Goal: Information Seeking & Learning: Check status

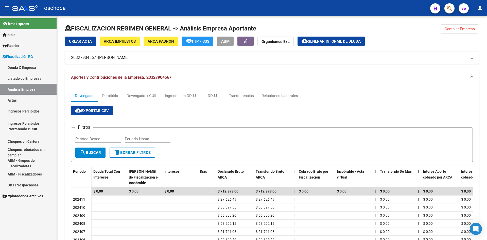
scroll to position [73, 0]
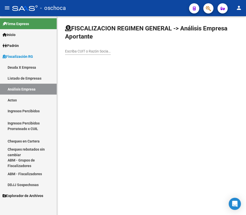
click at [43, 73] on link "Listado de Empresas" at bounding box center [28, 78] width 57 height 11
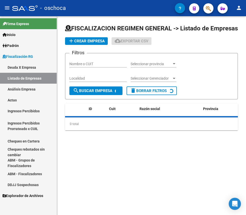
click at [34, 89] on link "Análisis Empresa" at bounding box center [28, 89] width 57 height 11
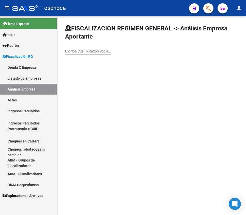
click at [73, 51] on input "Escriba CUIT o Razón Social para buscar" at bounding box center [88, 51] width 46 height 4
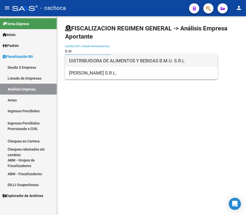
type input "B.M"
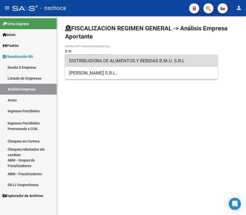
click at [131, 57] on span "DISTRIBUIDORA DE ALIMENTOS Y BEBIDAS B.M.U. S.R.L" at bounding box center [141, 61] width 144 height 12
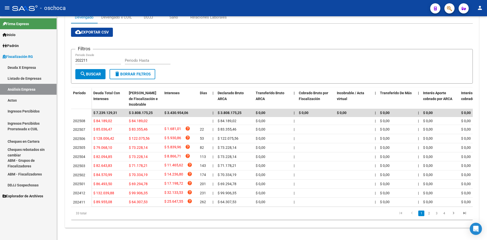
scroll to position [84, 0]
click at [24, 64] on link "Deuda X Empresa" at bounding box center [28, 67] width 57 height 11
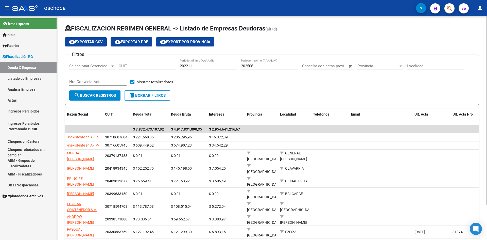
click at [373, 64] on span "Provincia" at bounding box center [377, 66] width 41 height 5
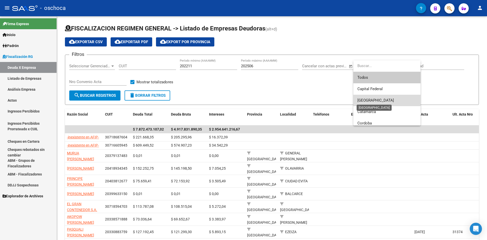
click at [372, 98] on span "Buenos Aires" at bounding box center [375, 100] width 37 height 5
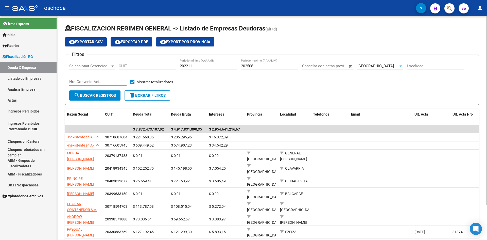
click at [386, 68] on div "Buenos Aires" at bounding box center [377, 66] width 41 height 5
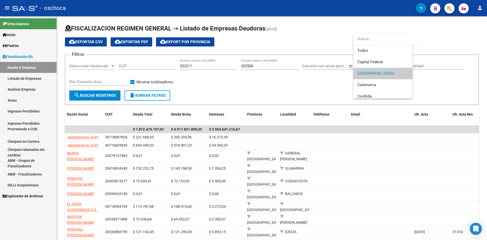
scroll to position [8, 0]
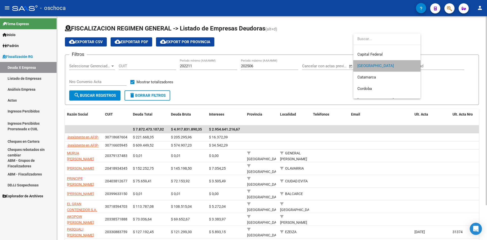
click at [387, 68] on span "Buenos Aires" at bounding box center [386, 65] width 59 height 11
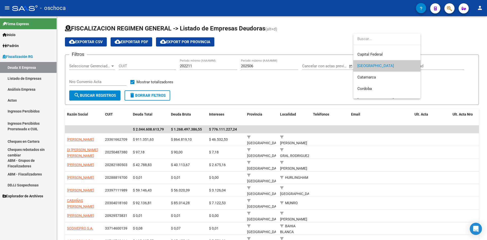
click at [282, 85] on div at bounding box center [243, 120] width 487 height 240
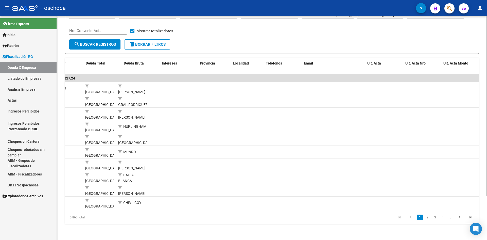
scroll to position [0, 0]
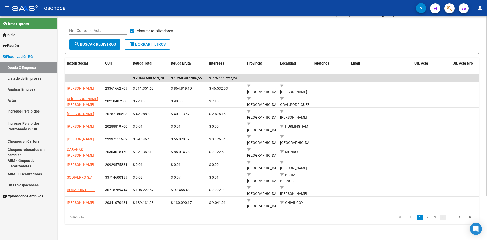
click at [442, 219] on link "4" at bounding box center [443, 217] width 6 height 6
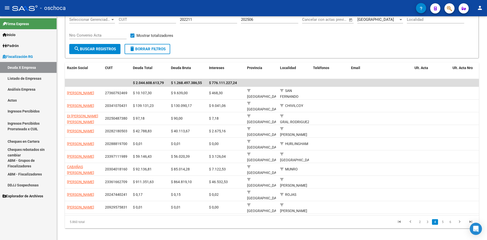
scroll to position [51, 0]
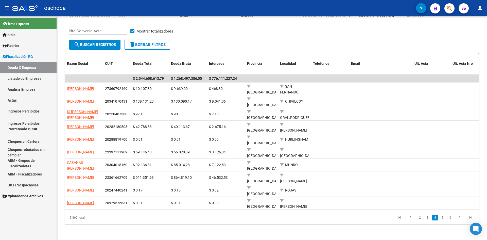
click at [423, 221] on li "2" at bounding box center [420, 217] width 8 height 9
click at [427, 220] on link "3" at bounding box center [427, 218] width 6 height 6
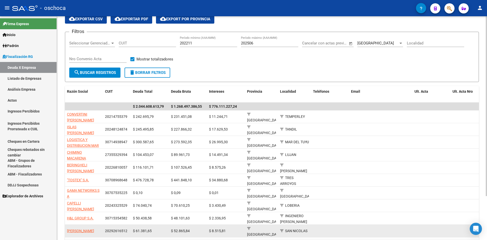
scroll to position [0, 0]
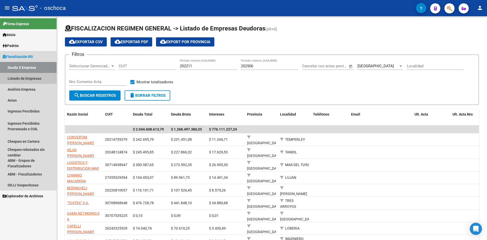
click at [22, 79] on link "Listado de Empresas" at bounding box center [28, 78] width 57 height 11
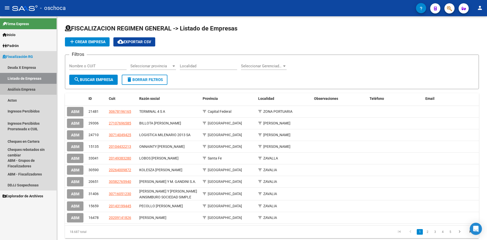
click at [22, 86] on link "Análisis Empresa" at bounding box center [28, 89] width 57 height 11
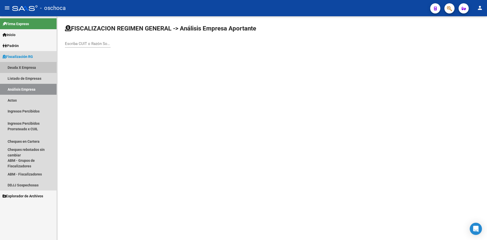
click at [35, 68] on link "Deuda X Empresa" at bounding box center [28, 67] width 57 height 11
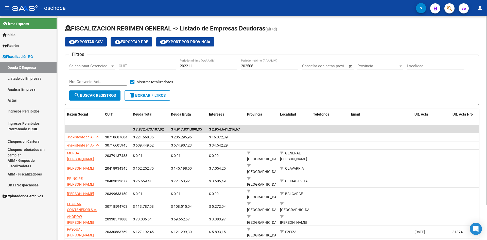
click at [146, 111] on datatable-header-cell "Deuda Total" at bounding box center [150, 117] width 38 height 17
click at [145, 113] on span "Deuda Total" at bounding box center [143, 114] width 20 height 4
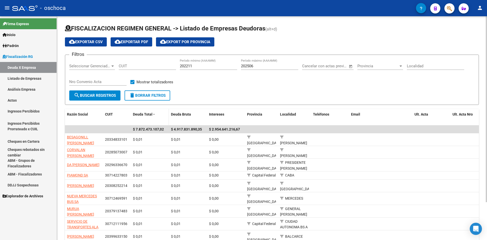
click at [147, 114] on span "Deuda Total" at bounding box center [143, 114] width 20 height 4
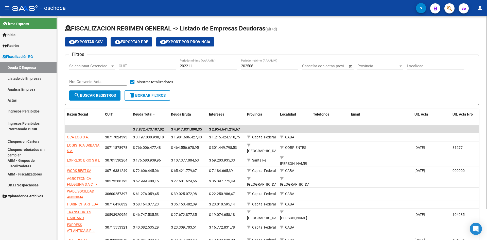
click at [399, 66] on div at bounding box center [401, 66] width 5 height 4
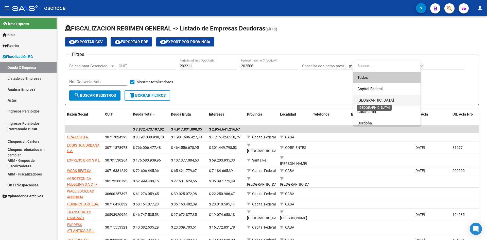
click at [375, 99] on span "Buenos Aires" at bounding box center [375, 100] width 37 height 5
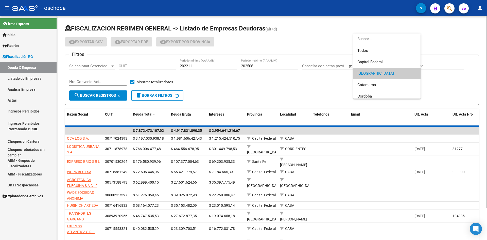
scroll to position [8, 0]
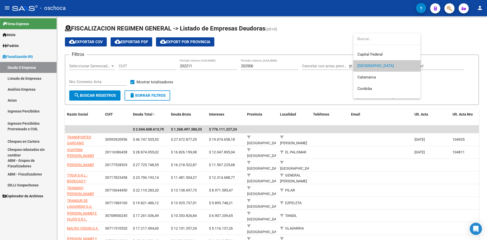
click at [306, 87] on div at bounding box center [243, 120] width 487 height 240
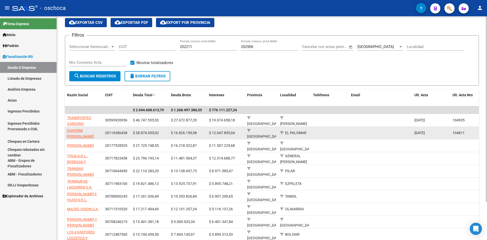
scroll to position [46, 0]
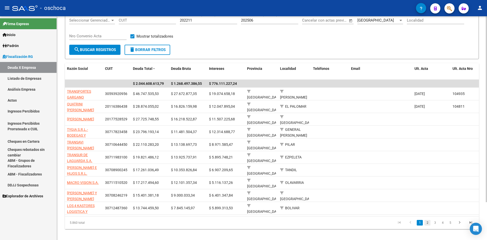
click at [428, 220] on link "2" at bounding box center [427, 223] width 6 height 6
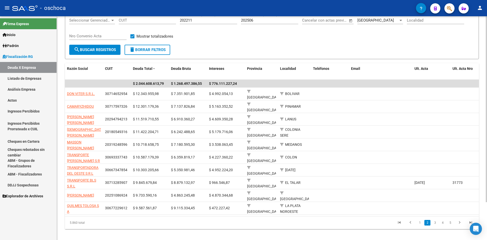
click at [433, 220] on link "3" at bounding box center [435, 223] width 6 height 6
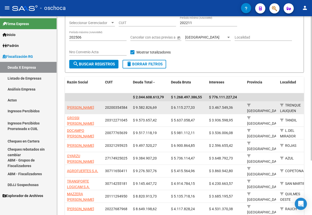
scroll to position [75, 0]
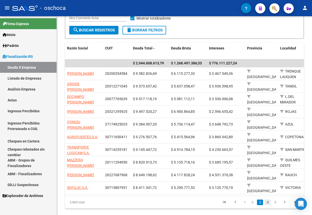
click at [267, 200] on link "4" at bounding box center [268, 203] width 6 height 6
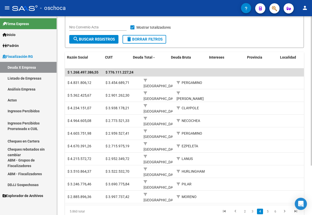
scroll to position [0, 0]
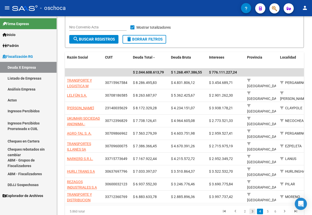
click at [252, 209] on link "3" at bounding box center [252, 212] width 6 height 6
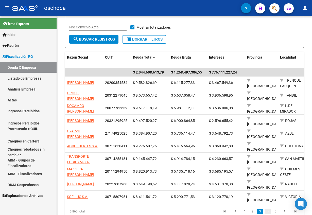
click at [267, 209] on link "4" at bounding box center [268, 212] width 6 height 6
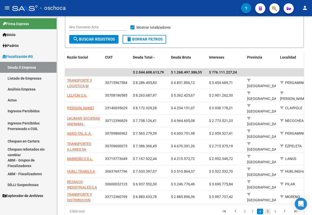
click at [268, 209] on link "5" at bounding box center [268, 212] width 6 height 6
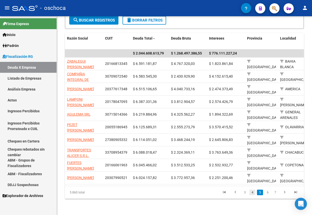
click at [250, 193] on link "4" at bounding box center [252, 193] width 6 height 6
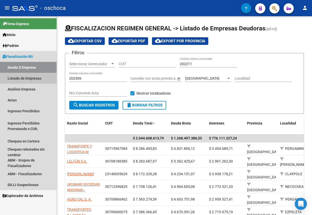
click at [30, 76] on link "Listado de Empresas" at bounding box center [28, 78] width 57 height 11
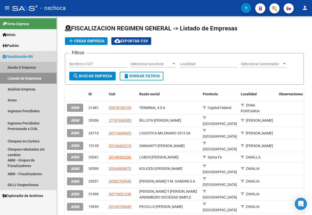
click at [32, 67] on link "Deuda X Empresa" at bounding box center [28, 67] width 57 height 11
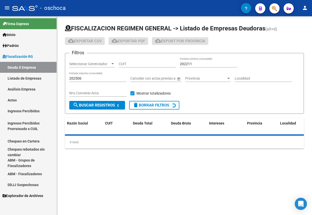
click at [219, 74] on div "Provincia Provincia" at bounding box center [208, 77] width 46 height 10
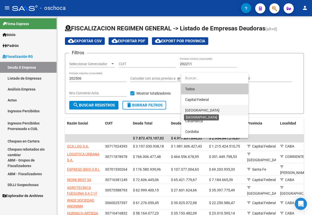
click at [195, 109] on span "Buenos Aires" at bounding box center [202, 110] width 34 height 4
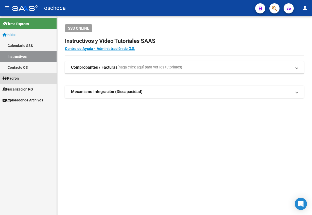
click at [32, 80] on link "Padrón" at bounding box center [28, 78] width 57 height 11
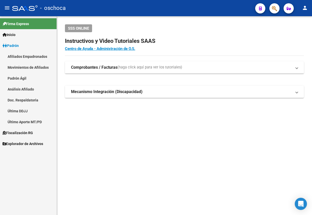
click at [19, 43] on span "Padrón" at bounding box center [11, 46] width 16 height 6
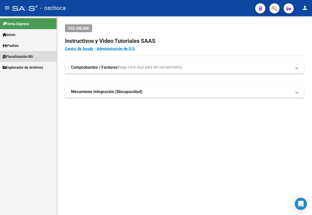
click at [22, 54] on span "Fiscalización RG" at bounding box center [18, 57] width 30 height 6
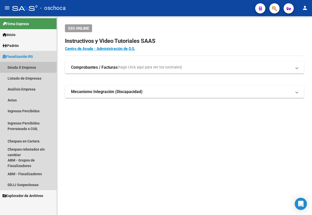
click at [26, 66] on link "Deuda X Empresa" at bounding box center [28, 67] width 57 height 11
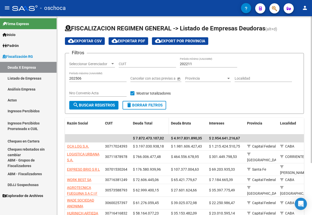
click at [147, 122] on span "Deuda Total" at bounding box center [143, 123] width 20 height 4
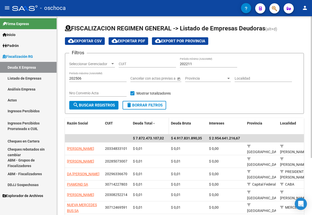
click at [147, 122] on span "Deuda Total" at bounding box center [143, 123] width 20 height 4
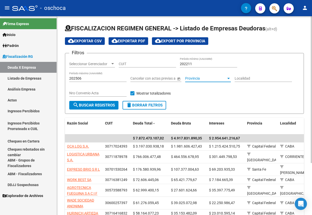
click at [215, 79] on span "Provincia" at bounding box center [205, 78] width 41 height 4
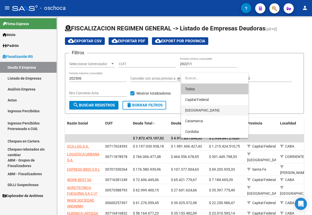
click at [196, 107] on span "Buenos Aires" at bounding box center [214, 110] width 59 height 11
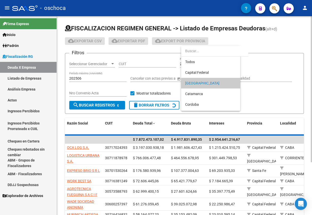
scroll to position [5, 0]
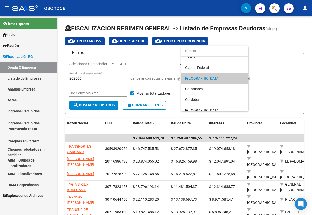
click at [306, 130] on div at bounding box center [156, 107] width 312 height 215
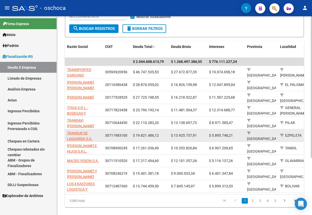
scroll to position [80, 0]
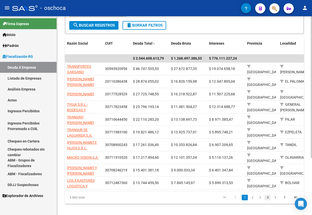
click at [269, 195] on link "4" at bounding box center [268, 198] width 6 height 6
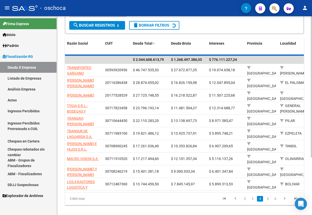
scroll to position [66, 0]
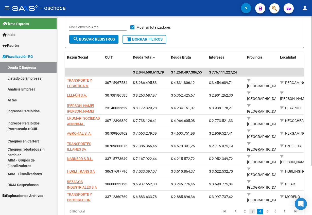
click at [254, 209] on link "3" at bounding box center [252, 212] width 6 height 6
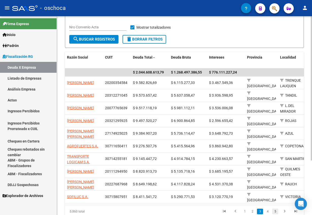
click at [272, 209] on link "5" at bounding box center [275, 212] width 6 height 6
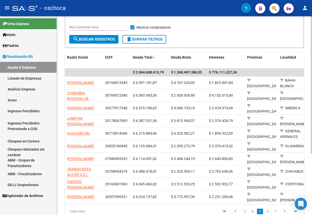
scroll to position [89, 0]
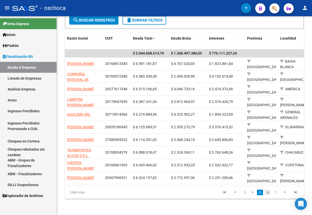
click at [269, 195] on link "6" at bounding box center [268, 193] width 6 height 6
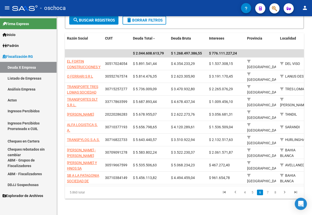
scroll to position [80, 0]
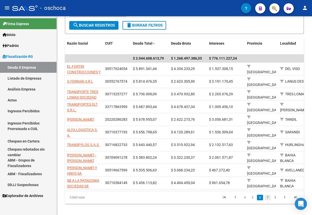
click at [267, 195] on link "7" at bounding box center [268, 198] width 6 height 6
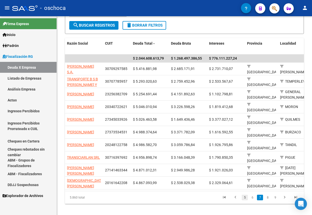
click at [245, 197] on link "5" at bounding box center [245, 198] width 6 height 6
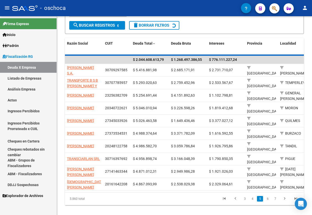
click at [245, 197] on div "5.860 total 3 4 5 6 7" at bounding box center [184, 199] width 239 height 13
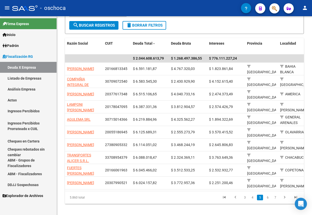
click at [245, 197] on div "5.860 total 3 4 5 6 7" at bounding box center [184, 197] width 239 height 13
click at [245, 200] on link "3" at bounding box center [245, 198] width 6 height 6
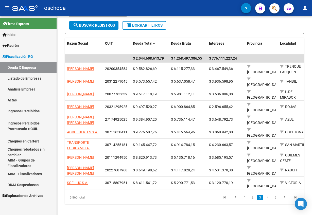
scroll to position [75, 0]
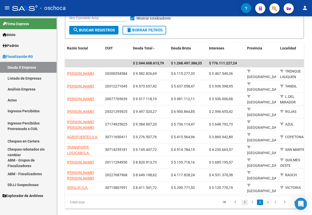
click at [247, 200] on link "1" at bounding box center [245, 203] width 6 height 6
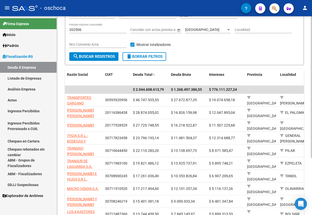
scroll to position [0, 0]
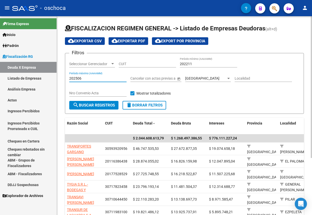
click at [108, 80] on input "202506" at bounding box center [97, 78] width 57 height 4
type input "202506"
click at [208, 80] on div "Buenos Aires" at bounding box center [205, 78] width 41 height 4
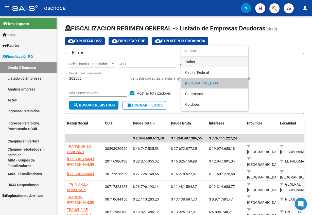
click at [218, 62] on span "Todos" at bounding box center [214, 62] width 59 height 11
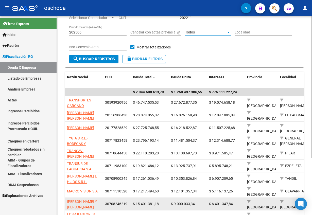
scroll to position [80, 0]
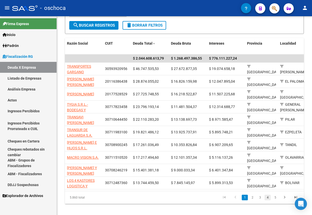
click at [266, 195] on link "4" at bounding box center [268, 198] width 6 height 6
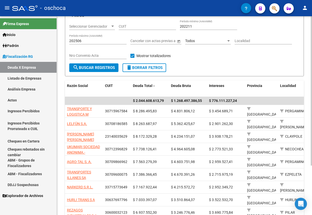
scroll to position [0, 0]
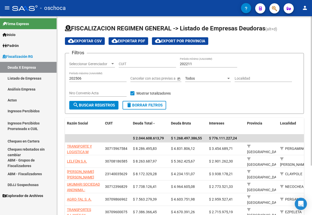
click at [218, 77] on div "Todos" at bounding box center [205, 78] width 41 height 4
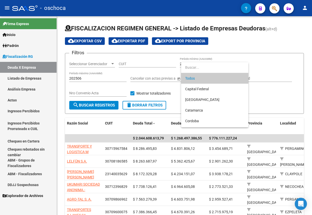
click at [211, 76] on span "Todos" at bounding box center [214, 78] width 59 height 11
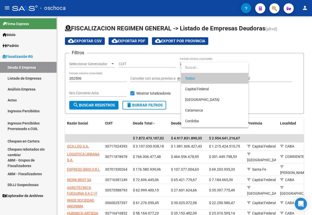
click at [301, 83] on div at bounding box center [156, 107] width 312 height 215
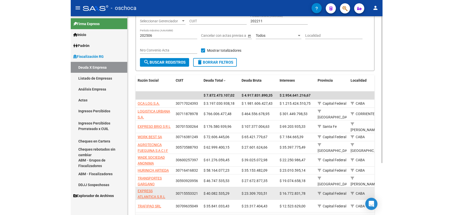
scroll to position [71, 0]
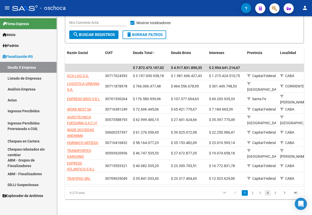
click at [268, 191] on link "4" at bounding box center [268, 193] width 6 height 6
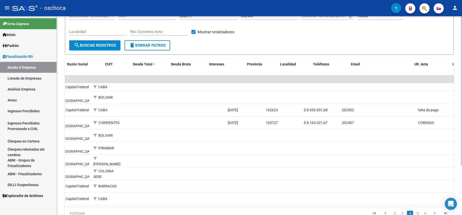
scroll to position [0, 0]
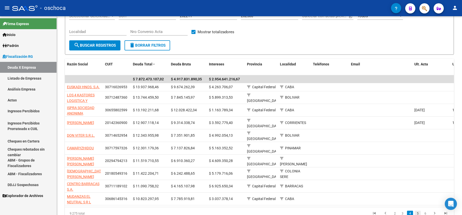
click at [312, 211] on link "5" at bounding box center [418, 214] width 6 height 6
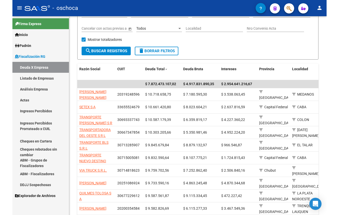
scroll to position [51, 0]
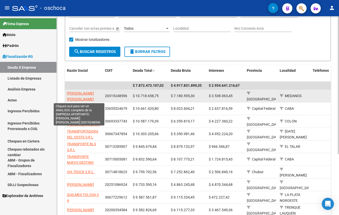
click at [79, 92] on span "MASSON JUAN MATIAS" at bounding box center [80, 96] width 27 height 10
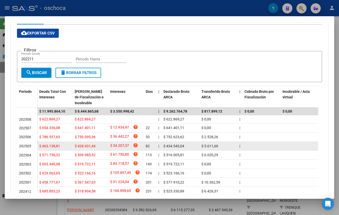
scroll to position [101, 0]
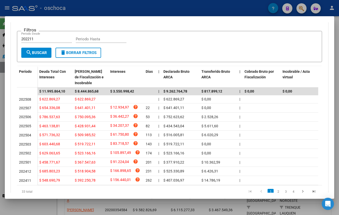
click at [2, 51] on div at bounding box center [169, 107] width 339 height 215
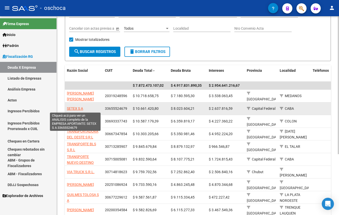
click at [77, 109] on span "SETEX S A" at bounding box center [75, 109] width 16 height 4
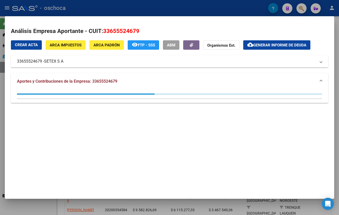
click at [2, 70] on div at bounding box center [169, 107] width 339 height 215
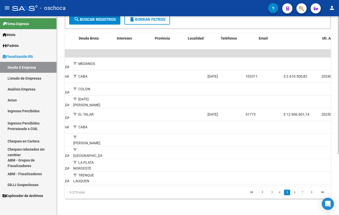
scroll to position [0, 0]
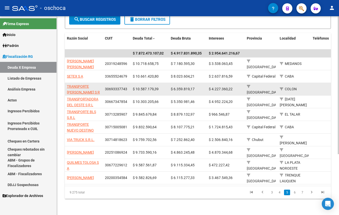
click at [80, 85] on app-link-go-to "TRANSPORTE ESPINOSA S R L" at bounding box center [84, 92] width 34 height 17
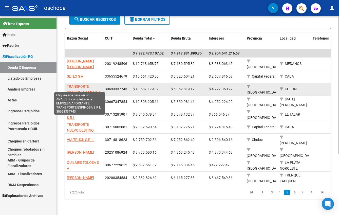
click at [80, 84] on span "TRANSPORTE ESPINOSA S R L" at bounding box center [83, 92] width 33 height 16
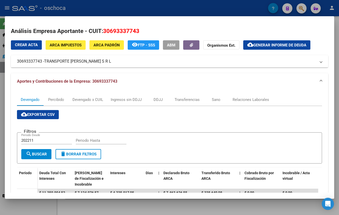
click at [3, 62] on div at bounding box center [169, 107] width 339 height 215
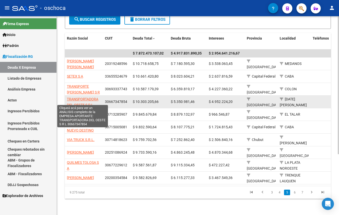
click at [83, 97] on span "TRANSPORTADORA DEL OESTE S R L" at bounding box center [82, 102] width 31 height 10
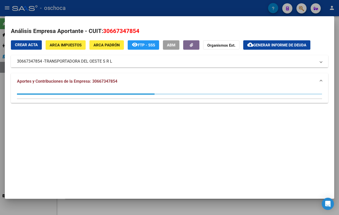
click at [3, 86] on div at bounding box center [169, 107] width 339 height 215
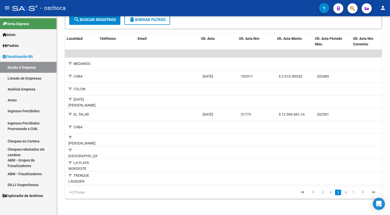
scroll to position [0, 213]
click at [312, 193] on link "6" at bounding box center [346, 193] width 6 height 6
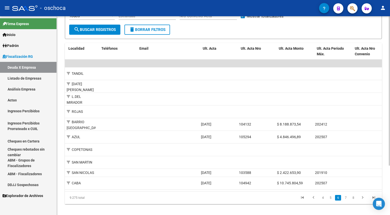
scroll to position [0, 0]
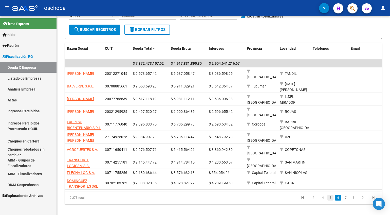
click at [312, 195] on link "5" at bounding box center [331, 198] width 6 height 6
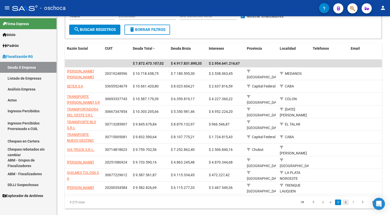
click at [312, 205] on link "6" at bounding box center [346, 203] width 6 height 6
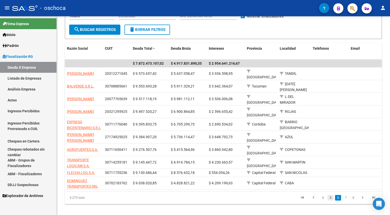
click at [312, 195] on link "5" at bounding box center [331, 198] width 6 height 6
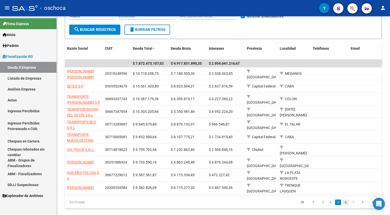
click at [312, 205] on link "6" at bounding box center [346, 203] width 6 height 6
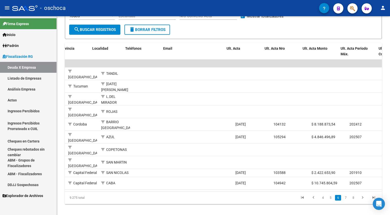
scroll to position [0, 201]
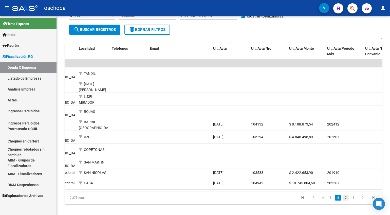
click at [312, 195] on link "7" at bounding box center [346, 198] width 6 height 6
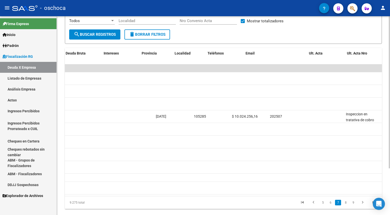
scroll to position [0, 0]
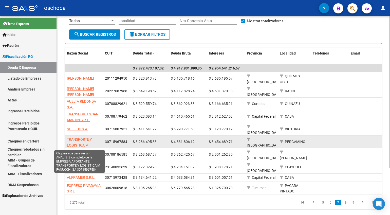
click at [79, 139] on span "TRANSPORTE Y LOGISTICA M FANUCCHI SA" at bounding box center [79, 145] width 25 height 16
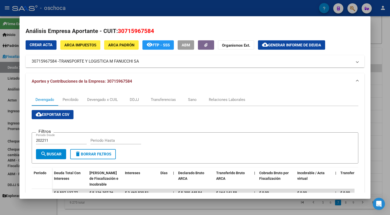
click at [10, 63] on div at bounding box center [195, 107] width 390 height 215
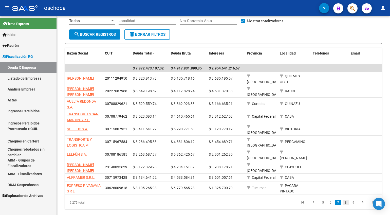
click at [312, 200] on link "8" at bounding box center [346, 203] width 6 height 6
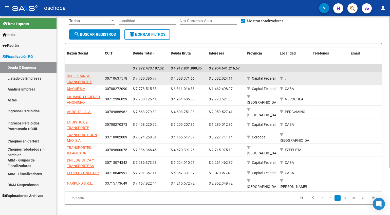
click at [81, 73] on app-link-go-to "SUPER CARGO TRANSPORTE Y LOGISTICA S.A." at bounding box center [84, 81] width 34 height 17
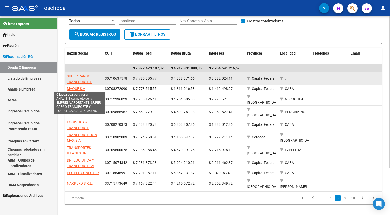
click at [78, 77] on span "SUPER CARGO TRANSPORTE Y LOGISTICA S.A." at bounding box center [79, 82] width 25 height 16
type textarea "30710637578"
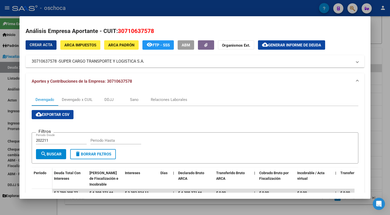
click at [10, 130] on div at bounding box center [195, 107] width 390 height 215
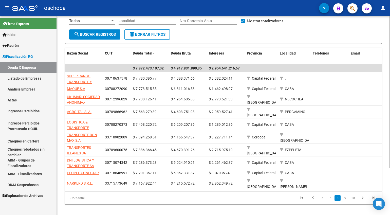
click at [196, 200] on div "FISCALIZACION REGIMEN GENERAL -> Listado de Empresas Deudoras (alt+d) cloud_dow…" at bounding box center [224, 87] width 334 height 265
click at [135, 182] on datatable-body "$ 7.872.473.107,02 $ 4.917.831.890,35 $ 2.954.641.216,67 SUPER CARGO TRANSPORTE…" at bounding box center [223, 127] width 317 height 127
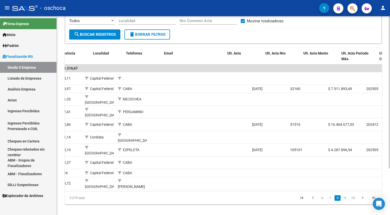
scroll to position [0, 187]
